Goal: Information Seeking & Learning: Learn about a topic

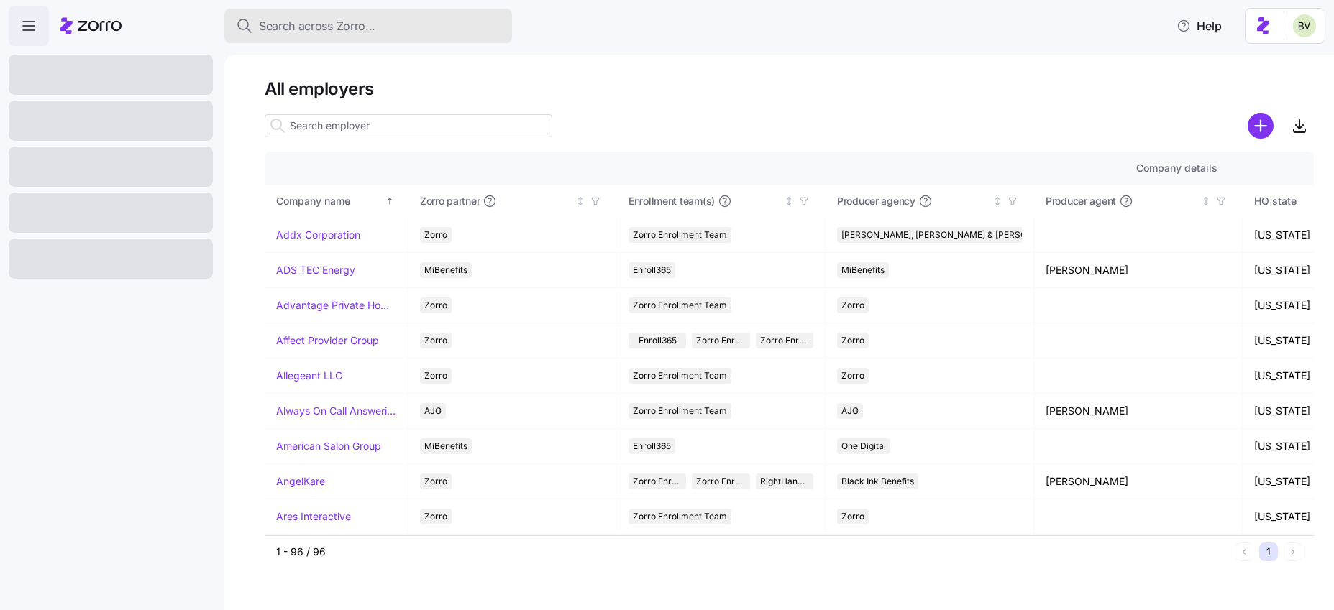
click at [349, 35] on span "Search across Zorro..." at bounding box center [317, 26] width 116 height 18
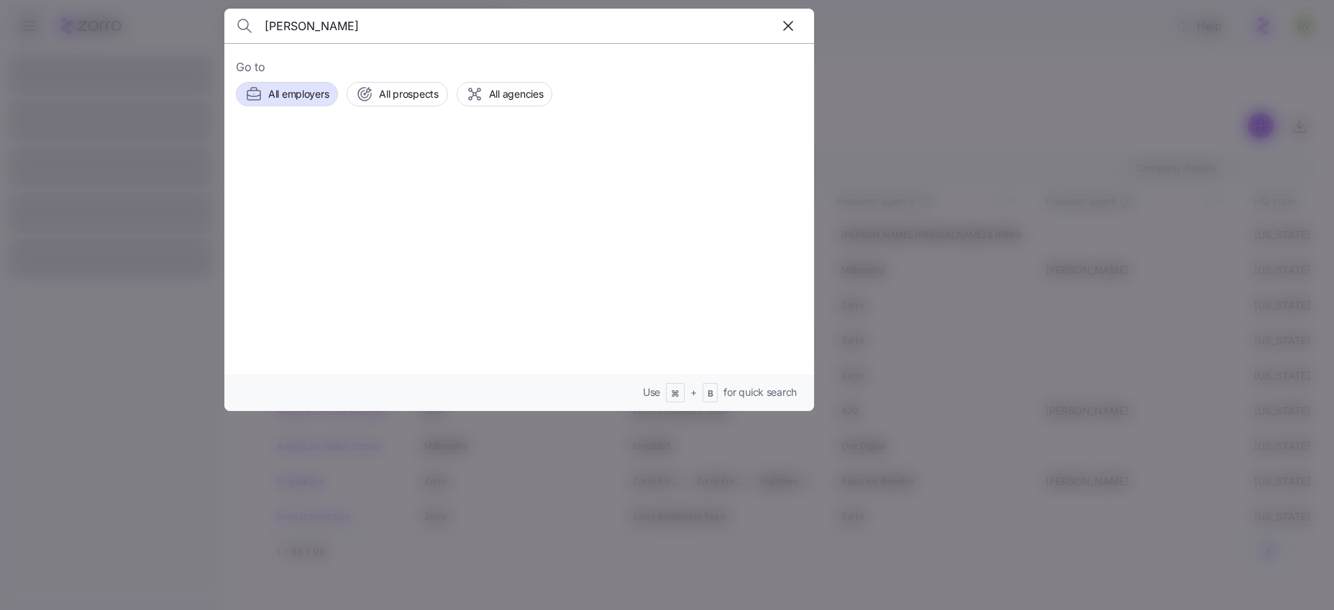
type input "[PERSON_NAME]"
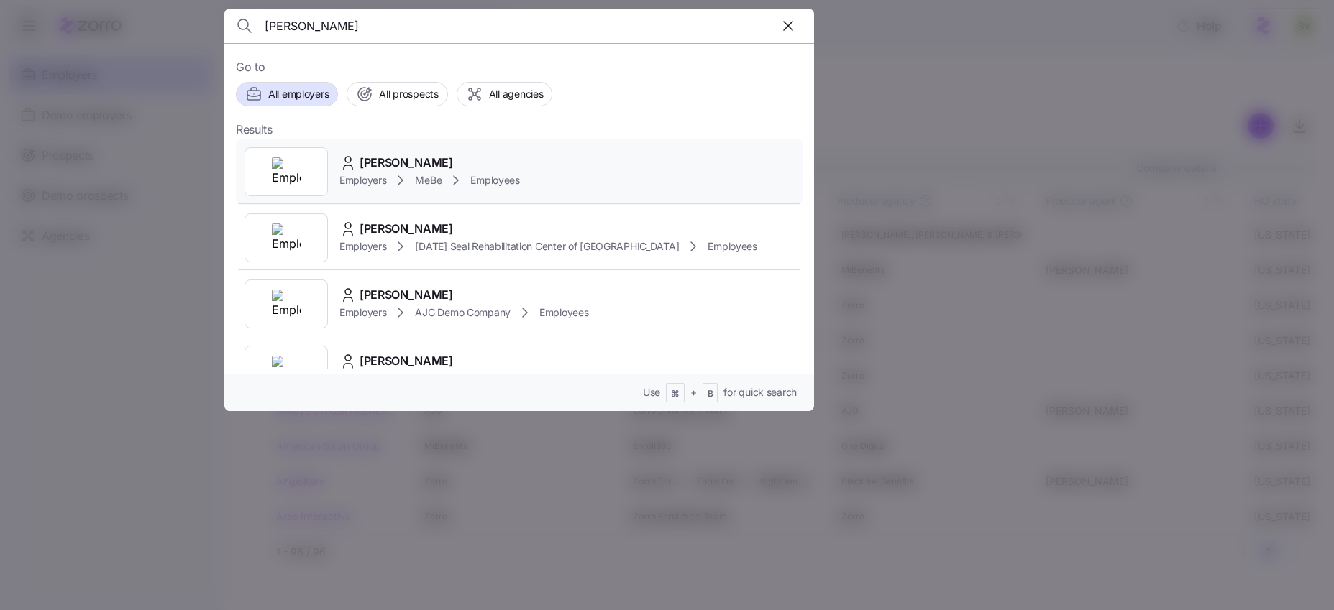
click at [281, 168] on img at bounding box center [286, 171] width 29 height 29
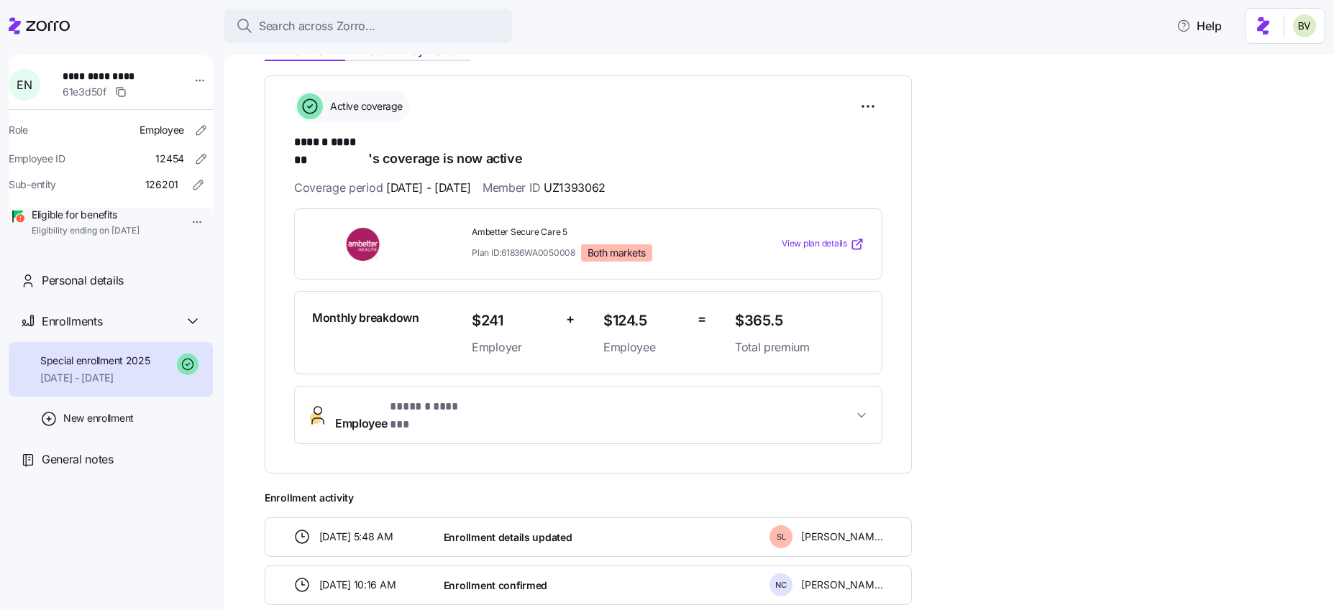
scroll to position [192, 0]
click at [469, 405] on button "Employee * ****** ******* *" at bounding box center [588, 414] width 587 height 58
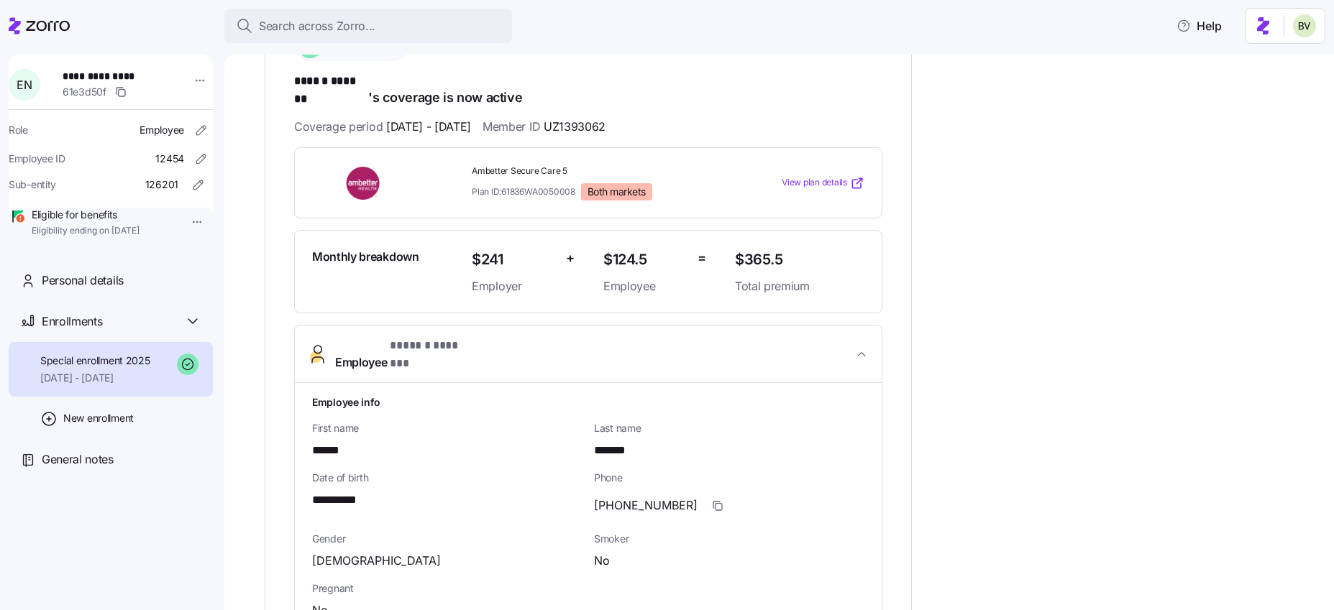
scroll to position [198, 0]
